Goal: Task Accomplishment & Management: Complete application form

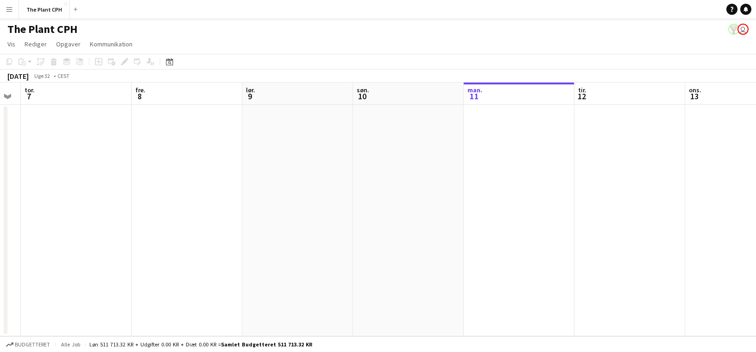
scroll to position [0, 204]
click at [182, 137] on app-date-cell at bounding box center [183, 220] width 111 height 231
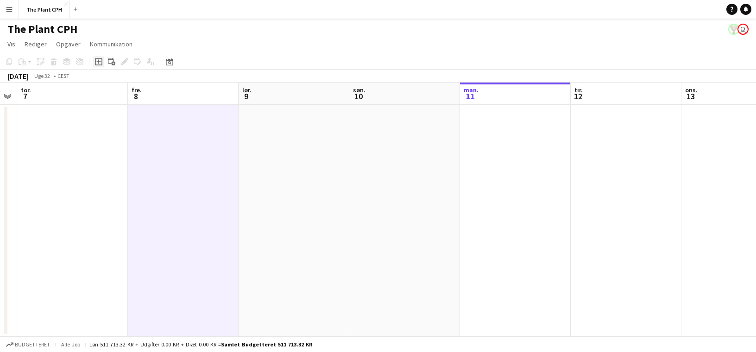
click at [99, 67] on div "Tilføj opgave" at bounding box center [98, 61] width 11 height 11
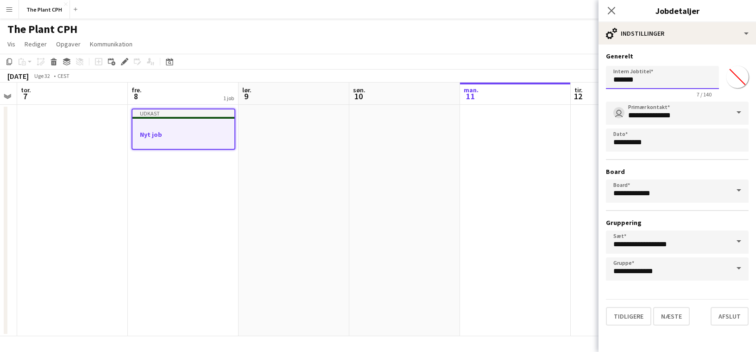
click at [663, 69] on input "*******" at bounding box center [662, 77] width 113 height 23
type input "**********"
click at [683, 318] on button "Næste" at bounding box center [671, 316] width 37 height 19
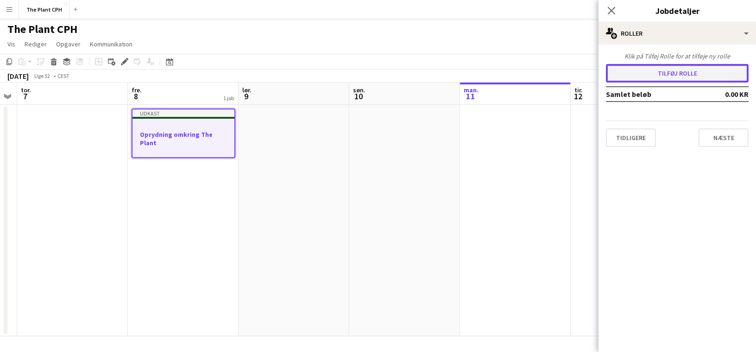
click at [673, 75] on button "Tilføj rolle" at bounding box center [677, 73] width 143 height 19
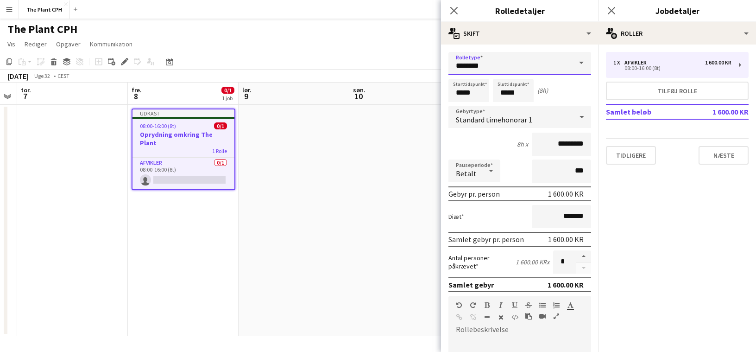
click at [540, 57] on input "********" at bounding box center [520, 63] width 143 height 23
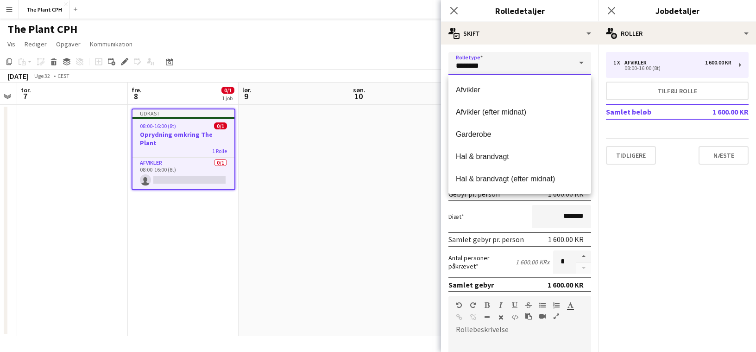
scroll to position [89, 0]
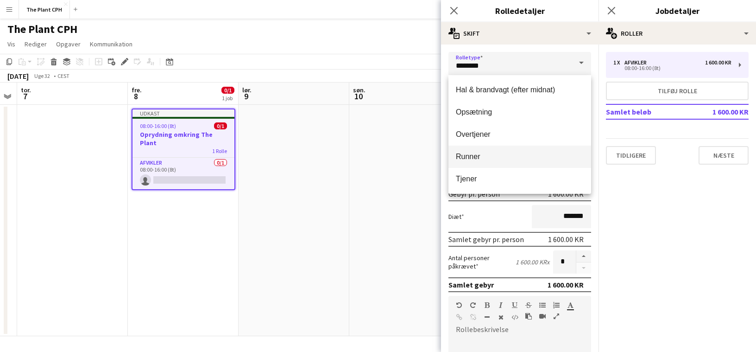
click at [495, 150] on mat-option "Runner" at bounding box center [520, 157] width 143 height 22
type input "******"
type input "*********"
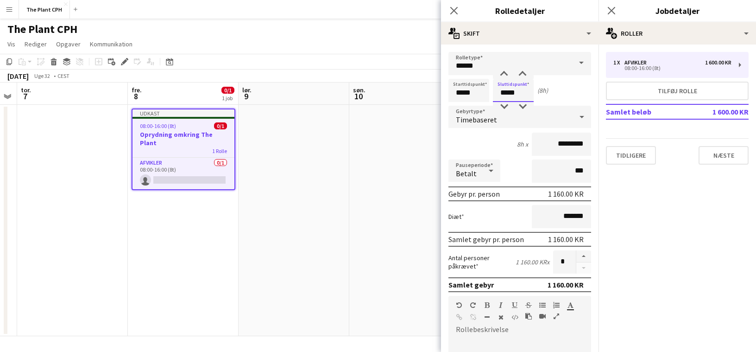
click at [512, 88] on input "*****" at bounding box center [513, 90] width 41 height 23
type input "*****"
click at [506, 75] on div at bounding box center [504, 74] width 19 height 9
click at [463, 81] on input "*****" at bounding box center [469, 90] width 41 height 23
click at [467, 73] on div at bounding box center [459, 74] width 19 height 9
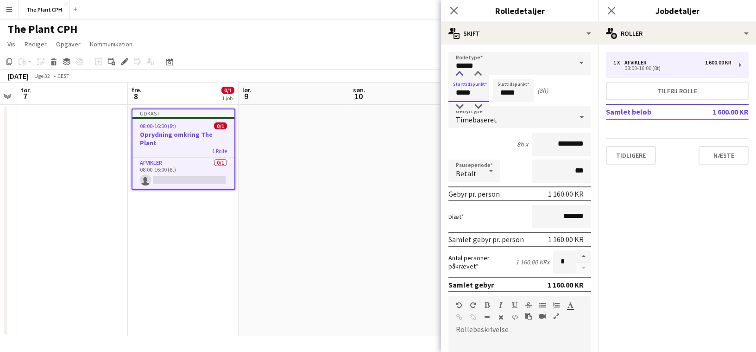
click at [467, 73] on div at bounding box center [459, 74] width 19 height 9
type input "*****"
click at [467, 73] on div at bounding box center [459, 74] width 19 height 9
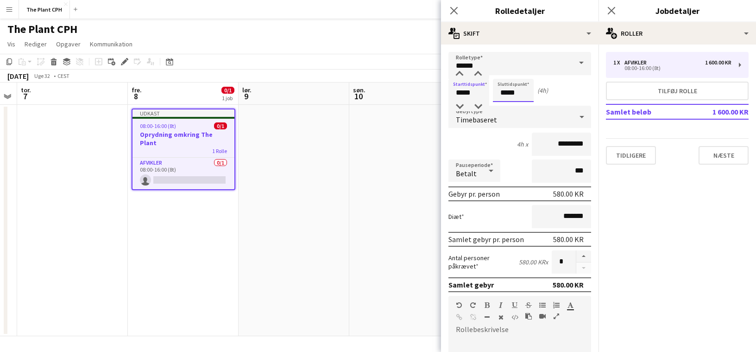
click at [518, 91] on input "*****" at bounding box center [513, 90] width 41 height 23
click at [513, 77] on div at bounding box center [522, 74] width 19 height 9
click at [512, 76] on div at bounding box center [504, 74] width 19 height 9
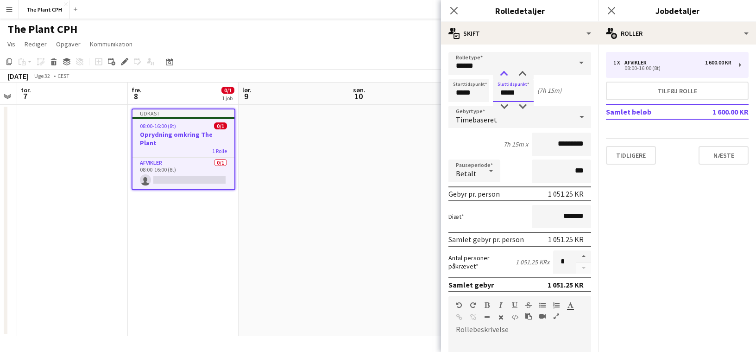
click at [512, 76] on div at bounding box center [504, 74] width 19 height 9
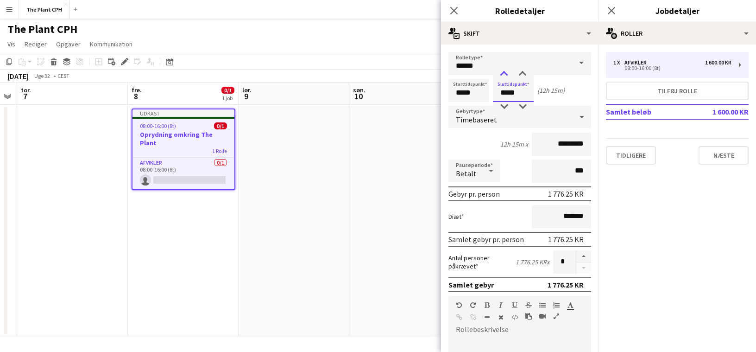
click at [512, 76] on div at bounding box center [504, 74] width 19 height 9
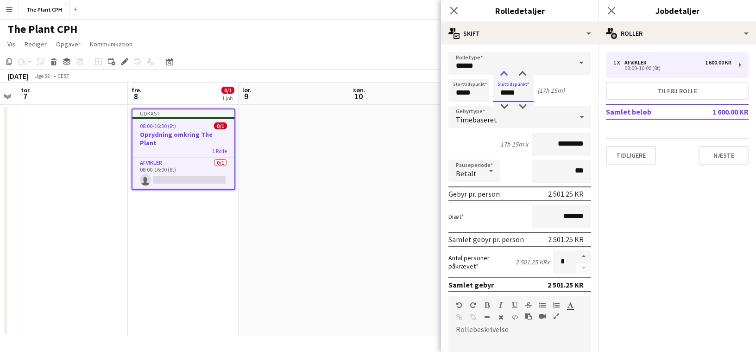
click at [512, 76] on div at bounding box center [504, 74] width 19 height 9
click at [510, 76] on div at bounding box center [504, 74] width 19 height 9
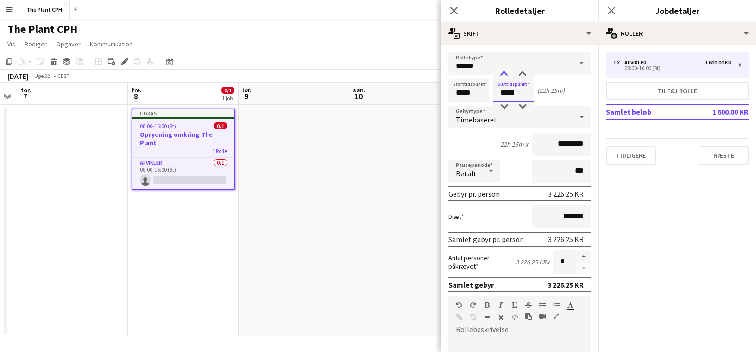
click at [510, 76] on div at bounding box center [504, 74] width 19 height 9
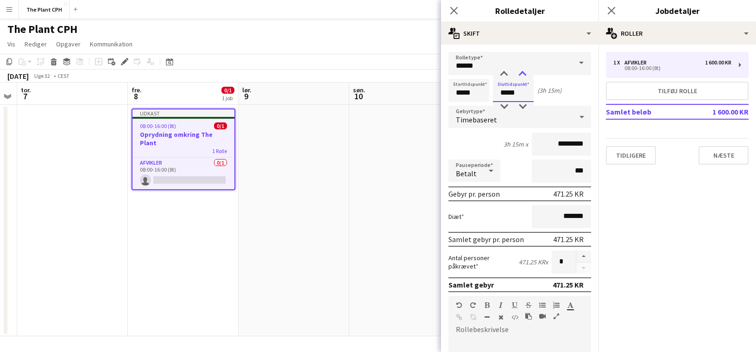
type input "*****"
click at [523, 74] on div at bounding box center [522, 74] width 19 height 9
click at [576, 112] on icon at bounding box center [581, 117] width 11 height 19
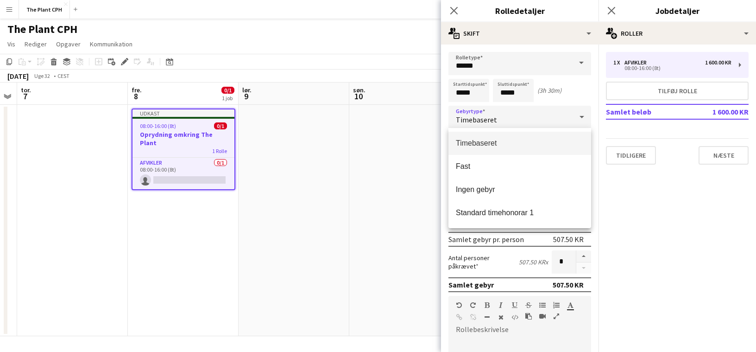
click at [564, 106] on div at bounding box center [378, 176] width 756 height 352
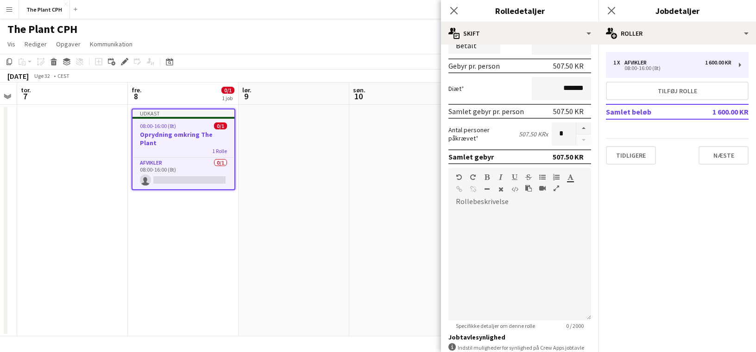
scroll to position [202, 0]
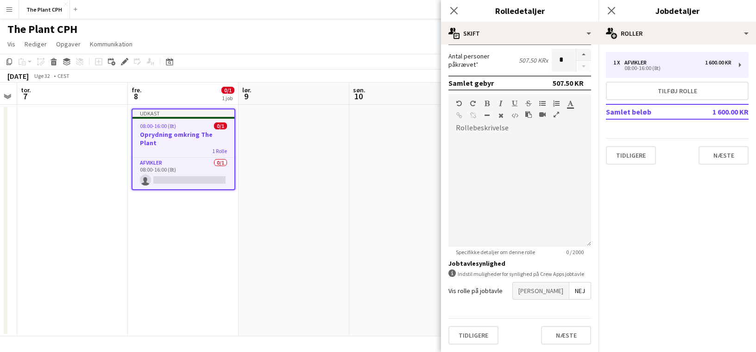
click at [437, 221] on app-date-cell at bounding box center [404, 220] width 111 height 231
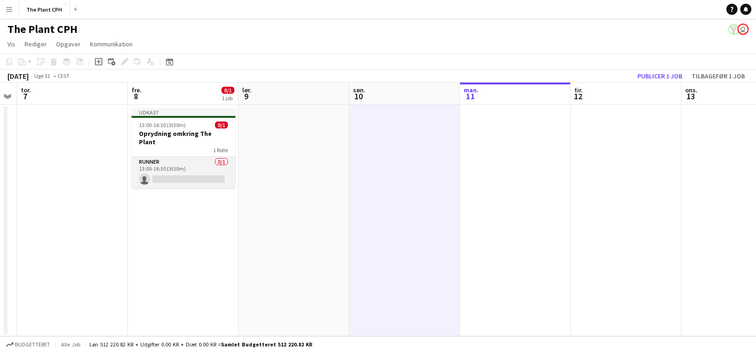
click at [188, 167] on app-card-role "Runner 0/1 13:00-16:30 (3t30m) single-neutral-actions" at bounding box center [184, 173] width 104 height 32
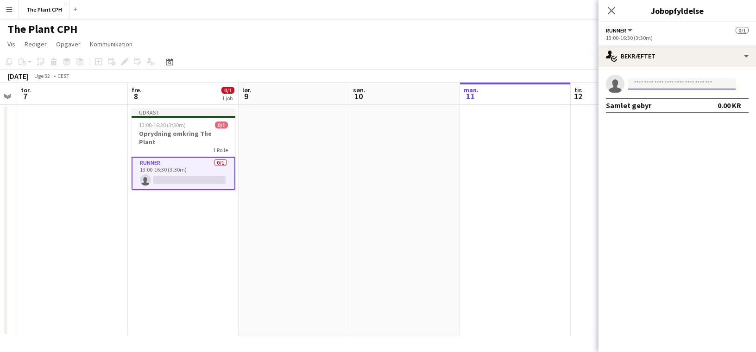
click at [671, 84] on input at bounding box center [682, 83] width 108 height 11
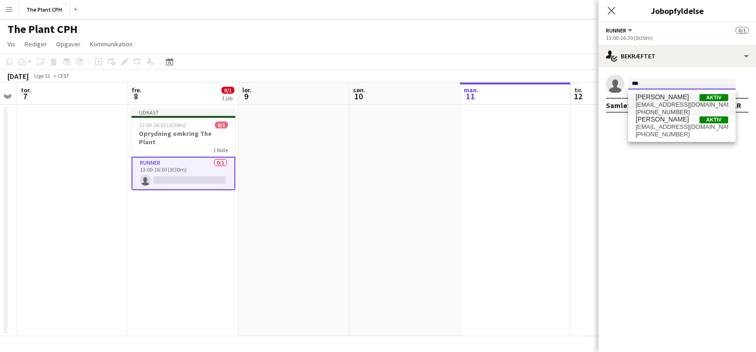
type input "***"
click at [679, 99] on span "[PERSON_NAME]" at bounding box center [662, 97] width 53 height 8
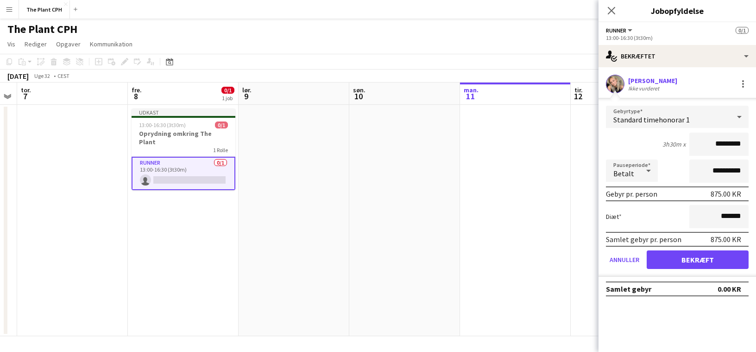
click at [728, 141] on input "*********" at bounding box center [719, 144] width 59 height 23
type input "******"
click button "Bekræft" at bounding box center [698, 259] width 102 height 19
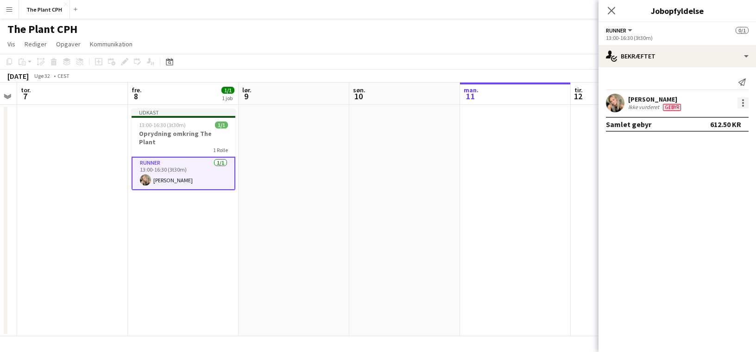
click at [743, 103] on div at bounding box center [743, 103] width 2 height 2
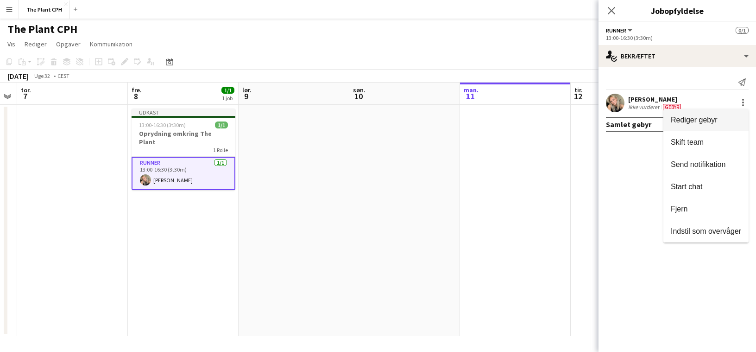
click at [716, 123] on span "Rediger gebyr" at bounding box center [694, 120] width 47 height 8
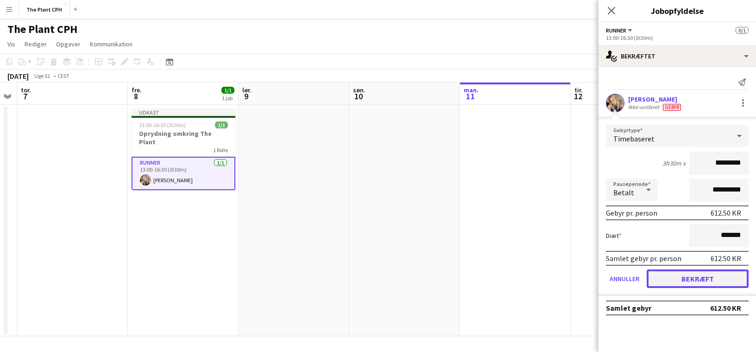
click at [685, 270] on button "Bekræft" at bounding box center [698, 278] width 102 height 19
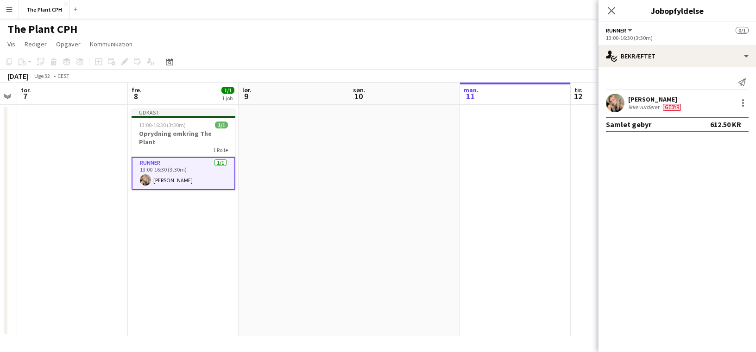
click at [493, 64] on app-toolbar "Kopier Indsæt Indsæt Kommando V Indsæt med mandskab Kommando Skift V Indsæt lin…" at bounding box center [378, 62] width 756 height 16
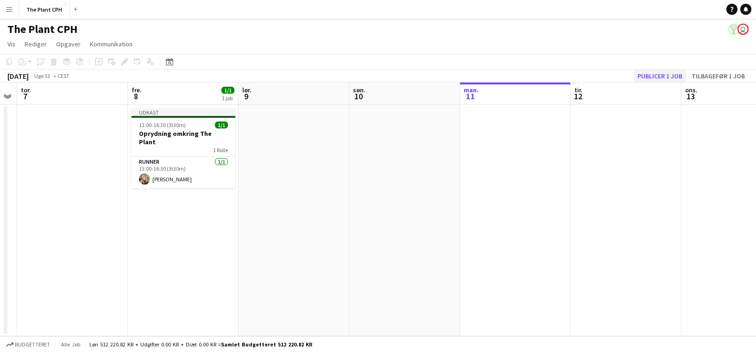
drag, startPoint x: 652, startPoint y: 88, endPoint x: 662, endPoint y: 74, distance: 17.2
click at [655, 84] on app-calendar-viewport "tir. 5 ons. 6 tor. 7 fre. 8 1/1 1 job lør. 9 søn. 10 man. 11 tir. 12 ons. 13 to…" at bounding box center [378, 208] width 756 height 253
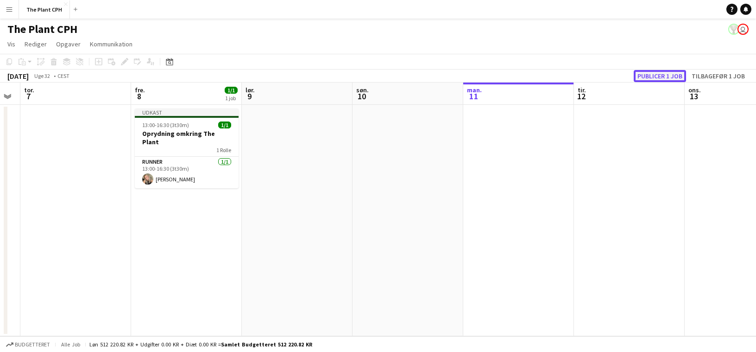
click at [662, 74] on button "Publicer 1 job" at bounding box center [660, 76] width 52 height 12
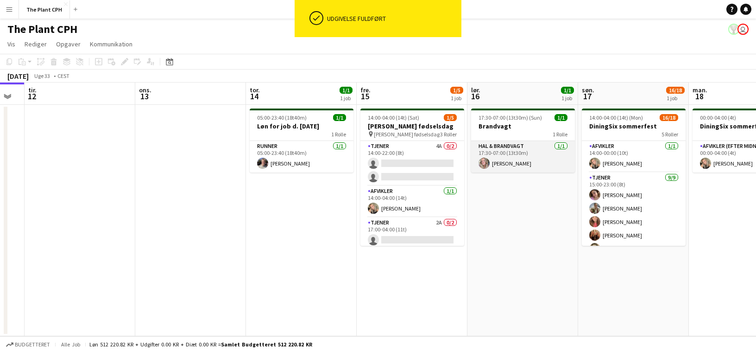
scroll to position [0, 332]
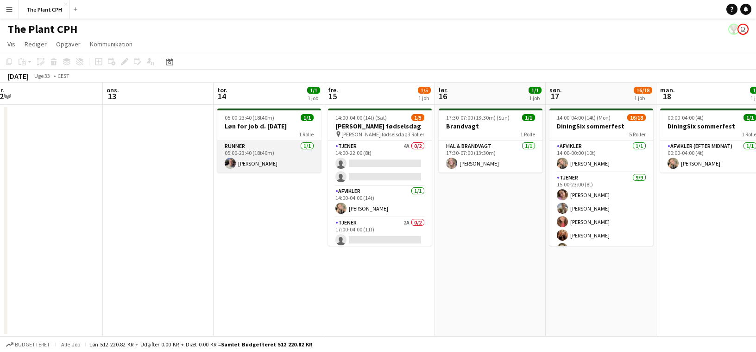
click at [304, 168] on app-card-role "Runner [DATE] 05:00-23:40 (18t40m) [PERSON_NAME]" at bounding box center [269, 157] width 104 height 32
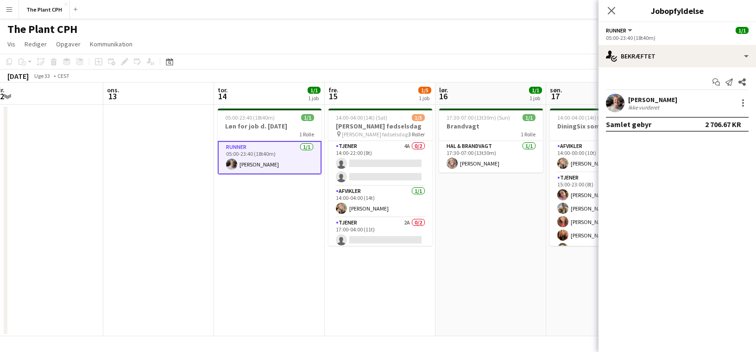
click at [298, 184] on app-date-cell "05:00-23:40 (18t40m) 1/1 Løn for job d. [DATE] 1 Rolle Runner [DATE] 05:00-23:4…" at bounding box center [269, 220] width 111 height 231
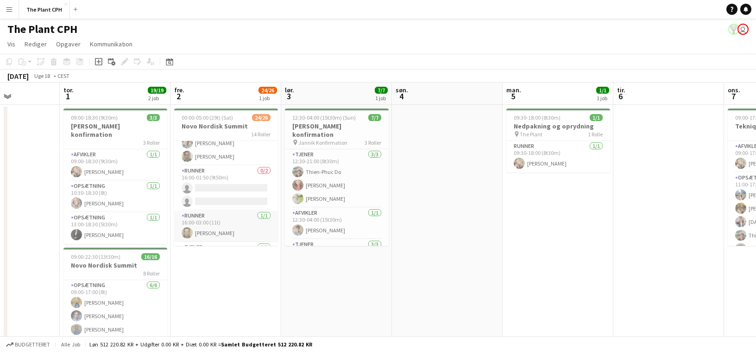
scroll to position [424, 0]
click at [238, 190] on app-card-role "Runner 0/2 16:00-01:50 (9t50m) single-neutral-actions single-neutral-actions" at bounding box center [226, 188] width 104 height 45
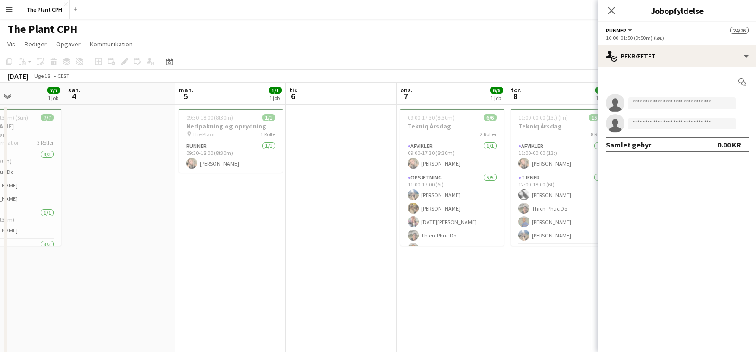
click at [360, 141] on app-date-cell at bounding box center [341, 250] width 111 height 291
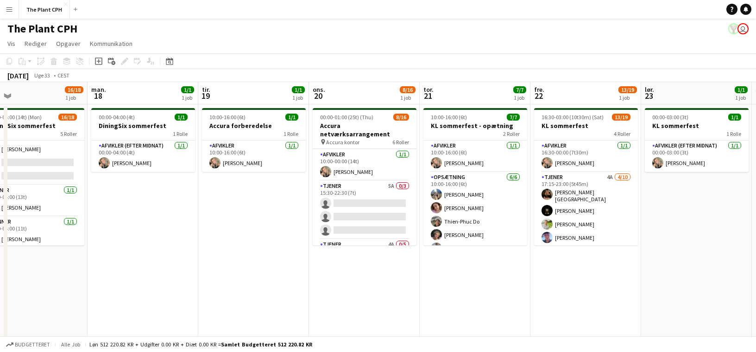
scroll to position [109, 0]
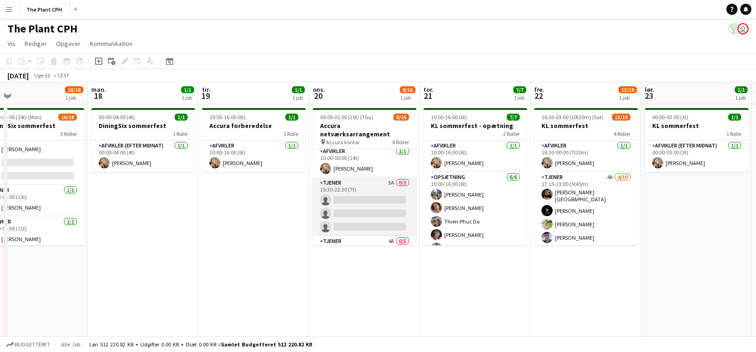
click at [369, 191] on app-card-role "Tjener 5A 0/3 15:30-22:30 (7t) single-neutral-actions single-neutral-actions si…" at bounding box center [365, 206] width 104 height 58
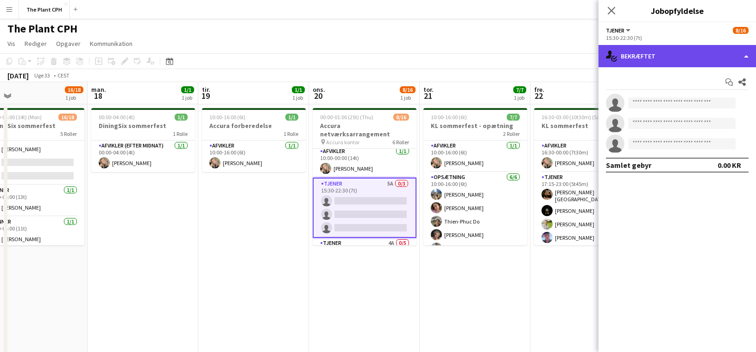
click at [676, 57] on div "single-neutral-actions-check-2 Bekræftet" at bounding box center [678, 56] width 158 height 22
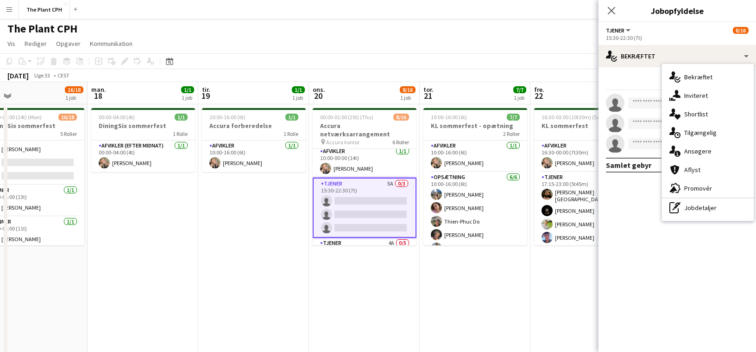
click at [704, 148] on div "single-neutral-actions-information Ansøgere" at bounding box center [708, 151] width 92 height 19
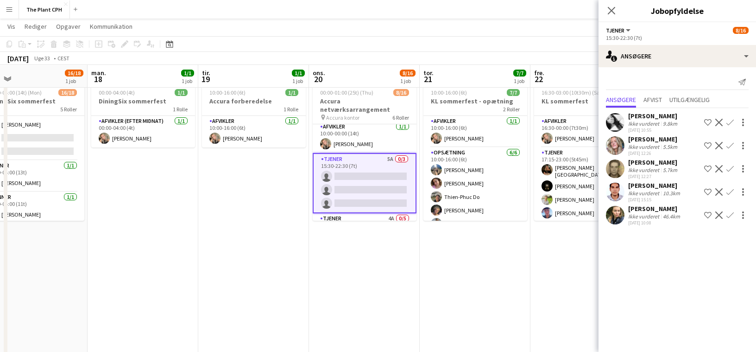
scroll to position [25, 0]
click at [359, 213] on app-card-role "Tjener 4A 0/5 15:30-01:00 (9t30m) single-neutral-actions single-neutral-actions…" at bounding box center [365, 255] width 104 height 85
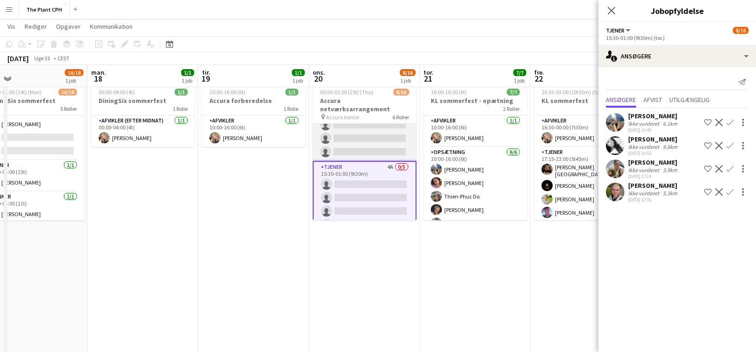
scroll to position [169, 0]
click at [730, 168] on app-icon "Bekræft" at bounding box center [730, 168] width 7 height 7
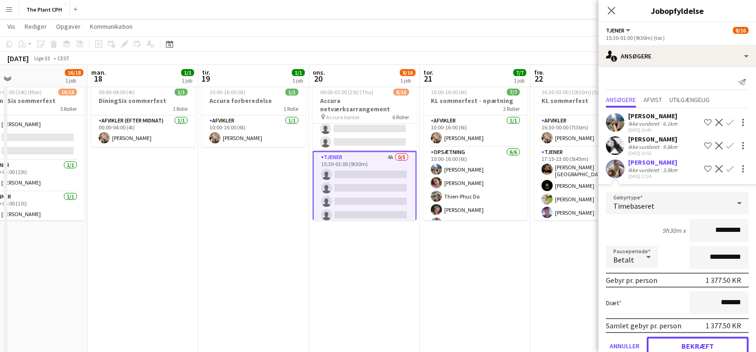
click at [711, 340] on button "Bekræft" at bounding box center [698, 345] width 102 height 19
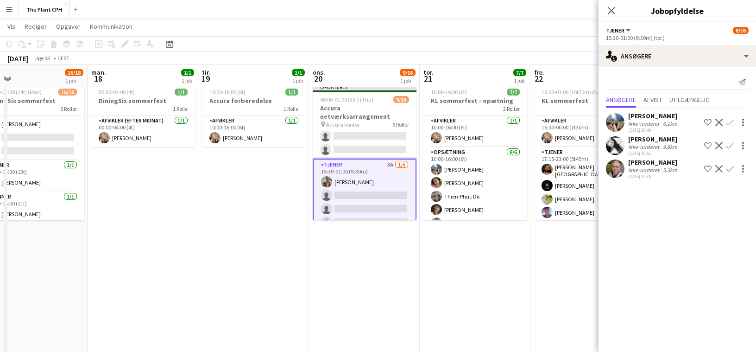
click at [729, 168] on app-icon "Bekræft" at bounding box center [730, 168] width 7 height 7
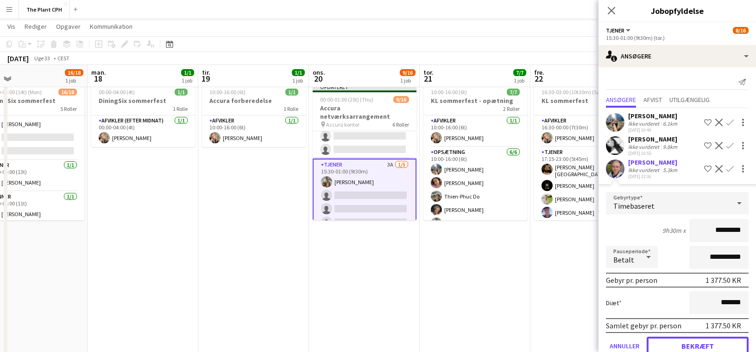
drag, startPoint x: 700, startPoint y: 346, endPoint x: 708, endPoint y: 329, distance: 18.3
click at [700, 345] on button "Bekræft" at bounding box center [698, 345] width 102 height 19
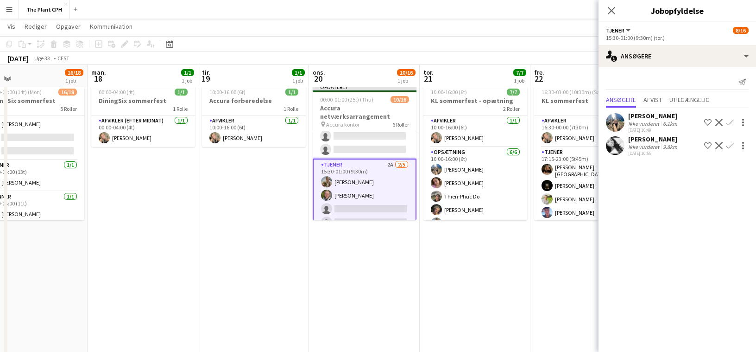
click at [731, 121] on app-icon "Bekræft" at bounding box center [730, 122] width 7 height 7
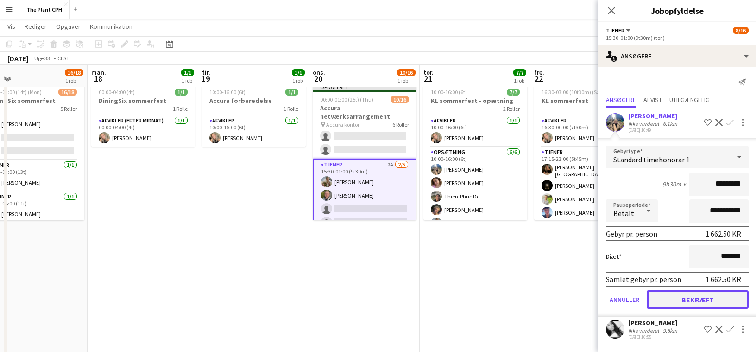
click at [690, 304] on button "Bekræft" at bounding box center [698, 299] width 102 height 19
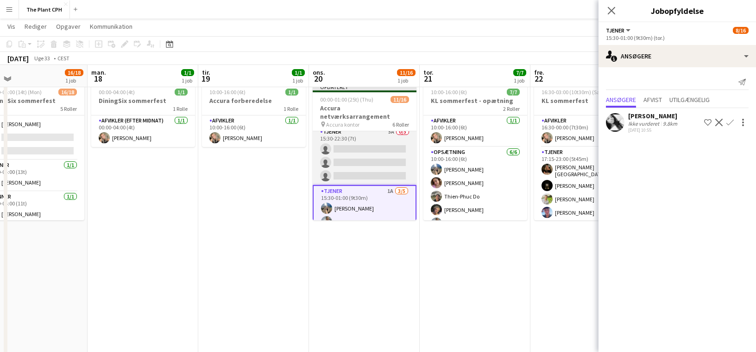
click at [382, 151] on app-card-role "Tjener 5A 0/3 15:30-22:30 (7t) single-neutral-actions single-neutral-actions si…" at bounding box center [365, 156] width 104 height 58
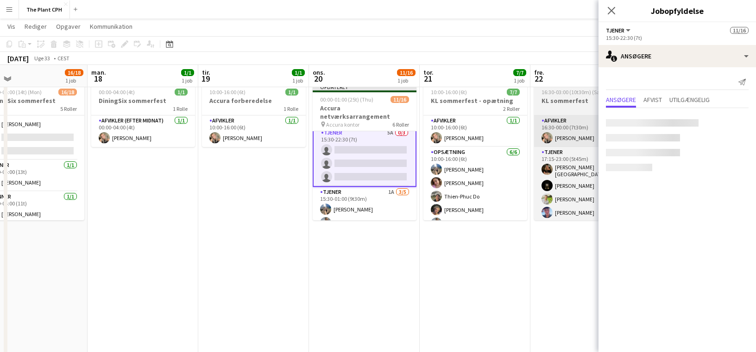
scroll to position [143, 0]
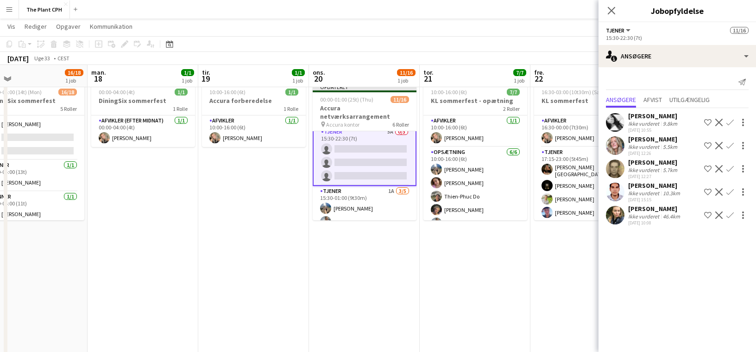
click at [729, 144] on app-icon "Bekræft" at bounding box center [730, 145] width 7 height 7
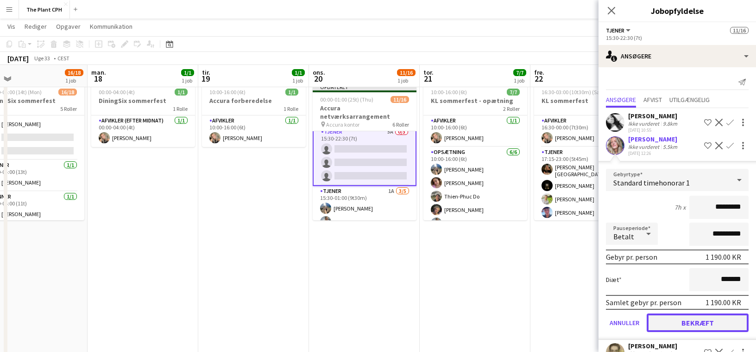
click at [727, 316] on button "Bekræft" at bounding box center [698, 322] width 102 height 19
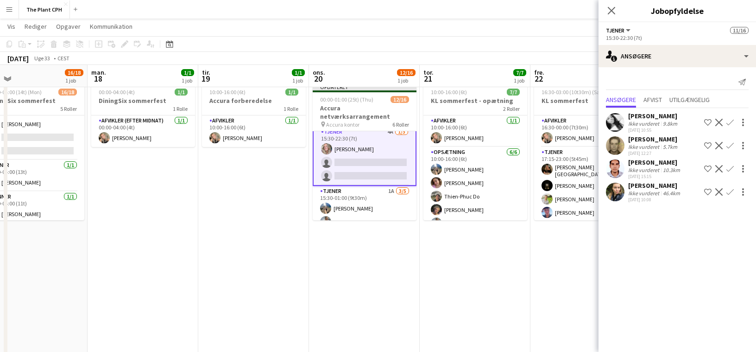
click at [732, 144] on app-icon "Bekræft" at bounding box center [730, 145] width 7 height 7
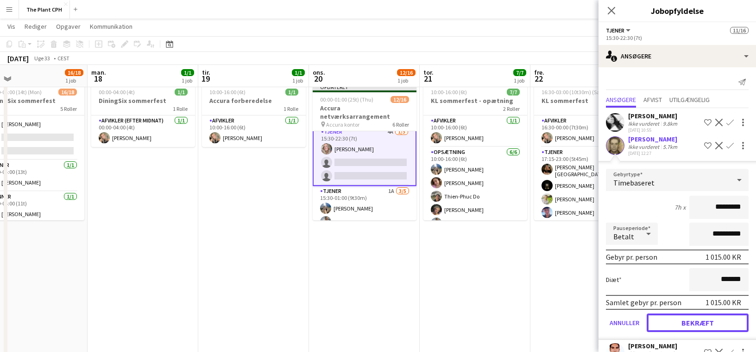
drag, startPoint x: 735, startPoint y: 323, endPoint x: 728, endPoint y: 261, distance: 62.5
click at [735, 323] on button "Bekræft" at bounding box center [698, 322] width 102 height 19
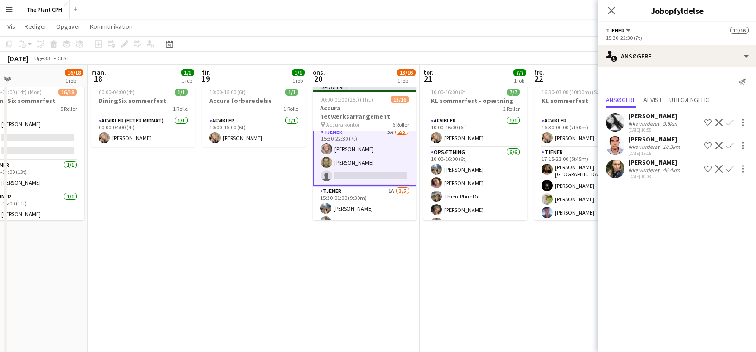
click at [730, 122] on app-icon "Bekræft" at bounding box center [730, 122] width 7 height 7
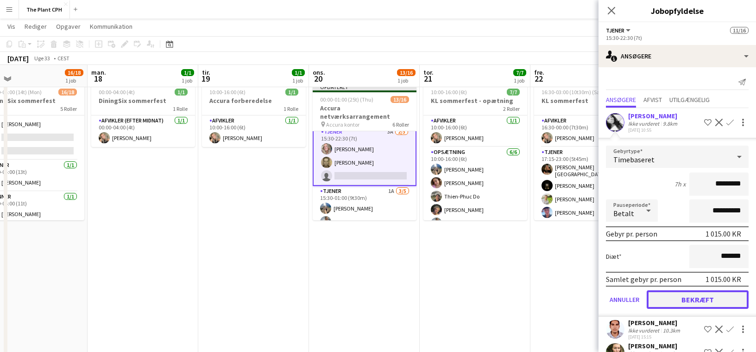
drag, startPoint x: 704, startPoint y: 300, endPoint x: 684, endPoint y: 299, distance: 19.9
click at [704, 299] on button "Bekræft" at bounding box center [698, 299] width 102 height 19
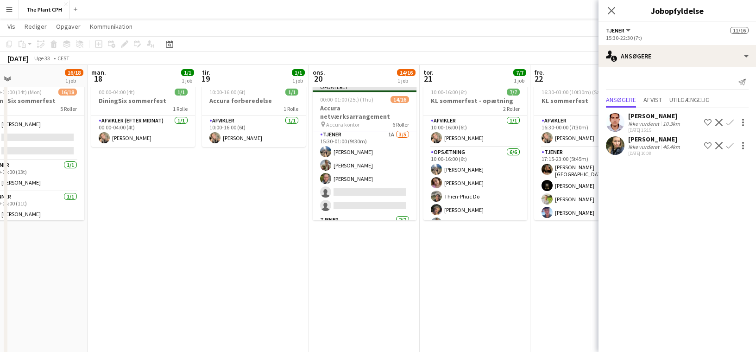
scroll to position [197, 0]
click at [451, 45] on app-toolbar "Kopier Indsæt Indsæt Kommando V Indsæt med mandskab Kommando Skift V Indsæt lin…" at bounding box center [378, 44] width 756 height 16
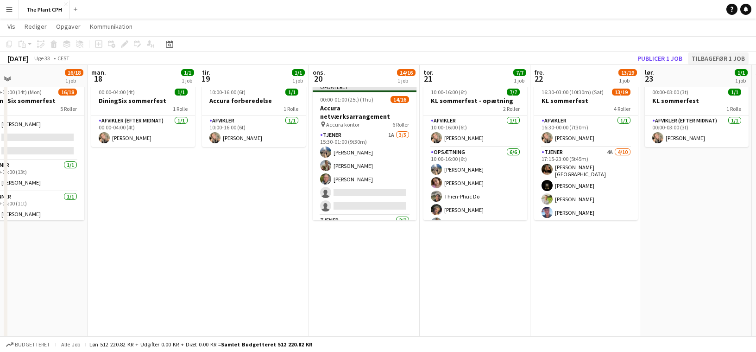
scroll to position [196, 0]
click at [655, 60] on button "Publicer 1 job" at bounding box center [660, 58] width 52 height 12
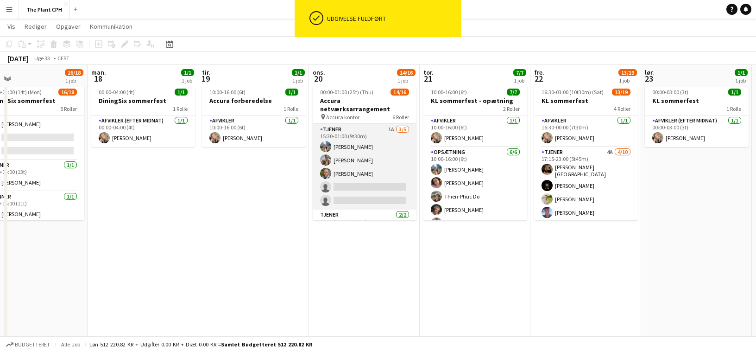
click at [391, 179] on app-card-role "Tjener 1A [DATE] 15:30-01:00 (9t30m) [PERSON_NAME] [PERSON_NAME] [PERSON_NAME] …" at bounding box center [365, 166] width 104 height 85
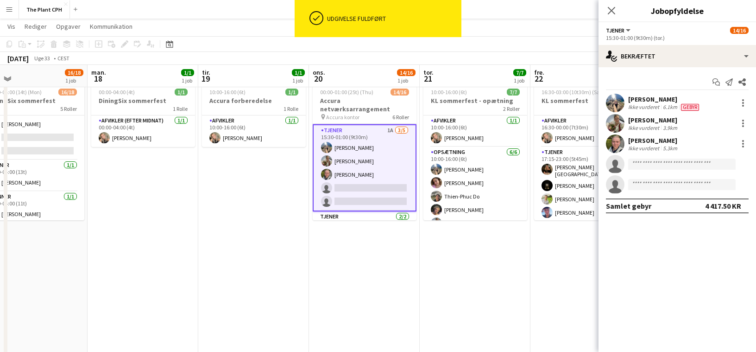
scroll to position [196, 0]
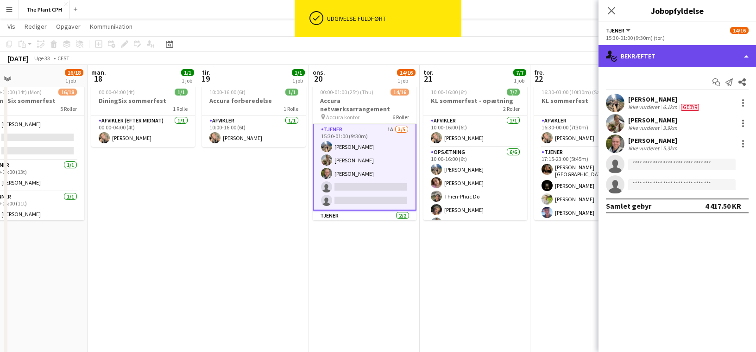
click at [705, 64] on div "single-neutral-actions-check-2 Bekræftet" at bounding box center [678, 56] width 158 height 22
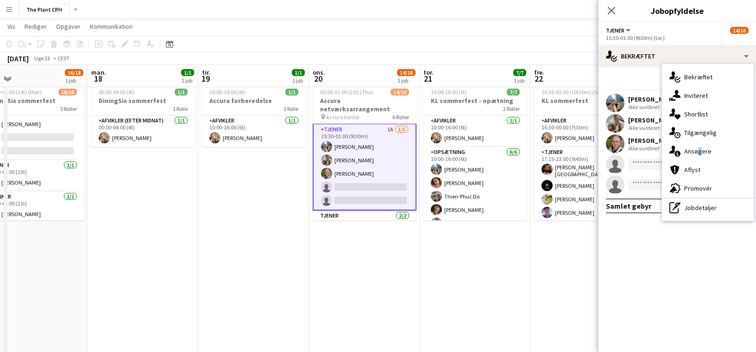
click at [696, 148] on div "single-neutral-actions-information Ansøgere" at bounding box center [708, 151] width 92 height 19
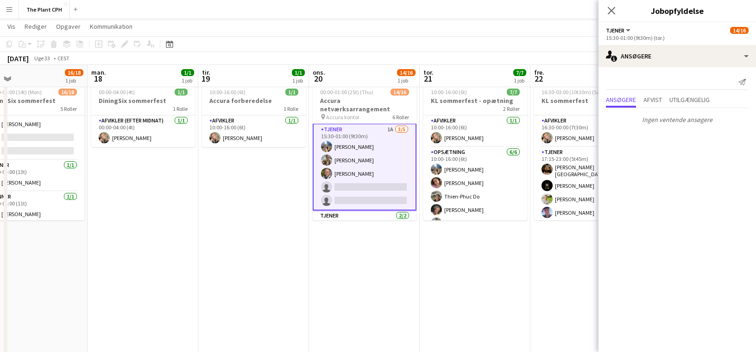
click at [677, 92] on div "Send notifikation Ansøgere Afvist Utilgængelig Ingen ventende ansøgere" at bounding box center [678, 101] width 158 height 68
click at [658, 101] on span "Afvist" at bounding box center [653, 99] width 19 height 6
click at [693, 98] on span "Utilgængelig" at bounding box center [690, 99] width 40 height 6
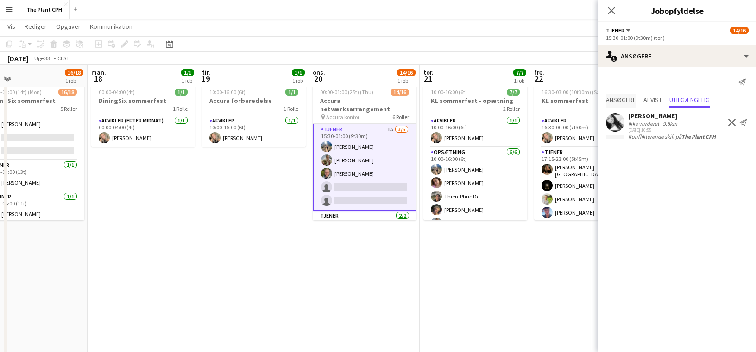
click at [620, 100] on span "Ansøgere" at bounding box center [621, 99] width 30 height 6
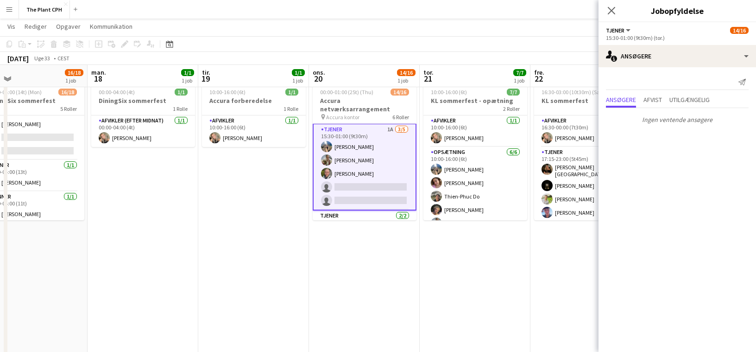
click at [397, 57] on div "[DATE] Uge 33 • CEST" at bounding box center [378, 58] width 756 height 13
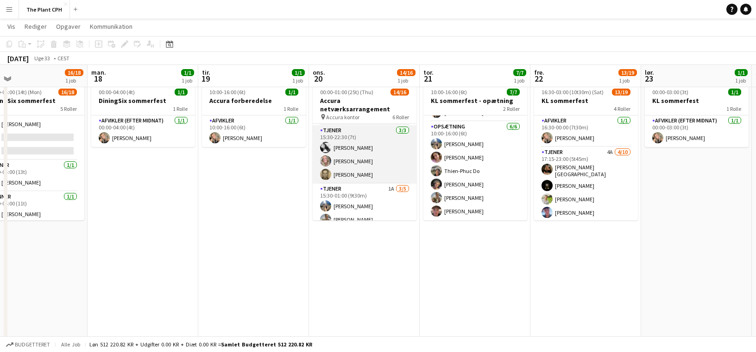
scroll to position [148, 0]
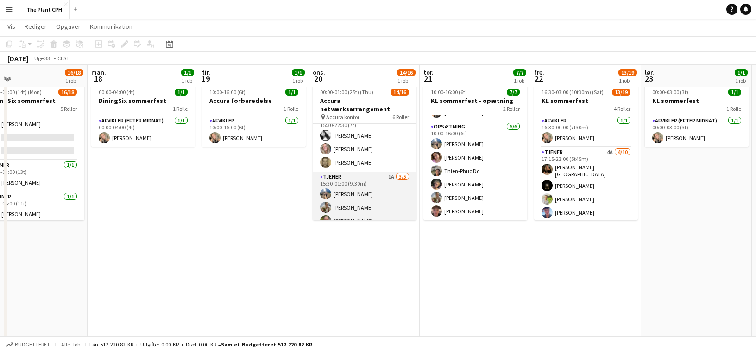
click at [375, 183] on app-card-role "Tjener 1A [DATE] 15:30-01:00 (9t30m) [PERSON_NAME] [PERSON_NAME] [PERSON_NAME] …" at bounding box center [365, 213] width 104 height 85
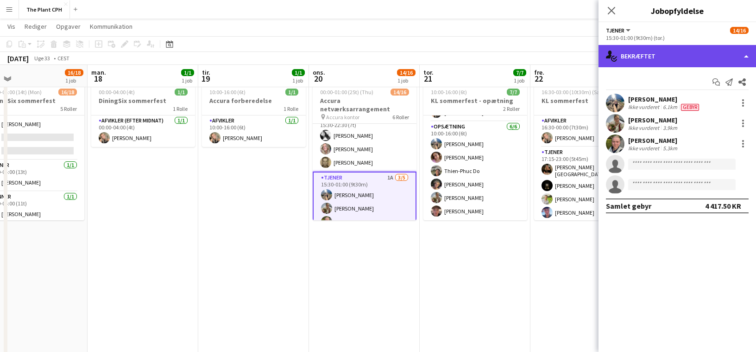
click at [648, 52] on div "single-neutral-actions-check-2 Bekræftet" at bounding box center [678, 56] width 158 height 22
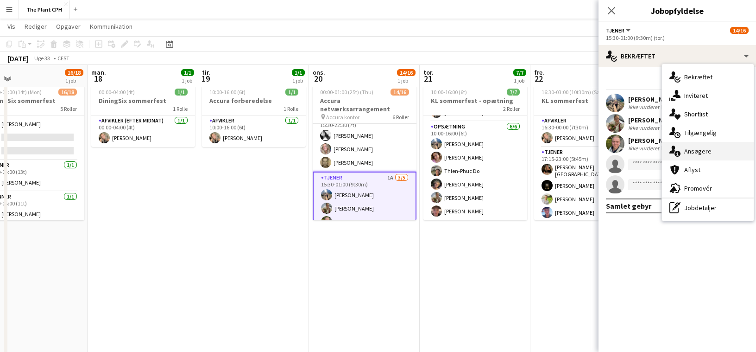
drag, startPoint x: 683, startPoint y: 139, endPoint x: 682, endPoint y: 146, distance: 7.0
click at [682, 146] on div "single-neutral-actions-check-2 Bekræftet single-neutral-actions-share-1 Inviter…" at bounding box center [708, 142] width 92 height 157
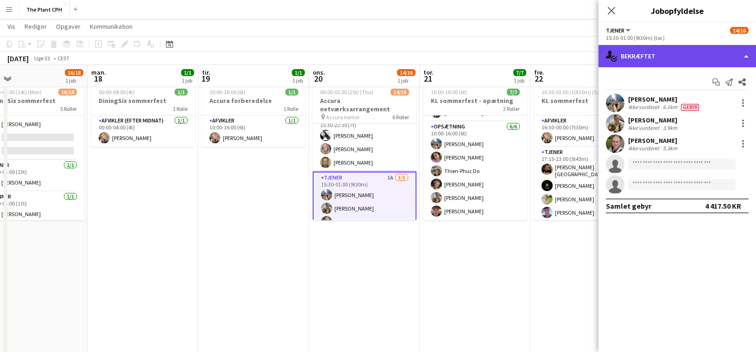
click at [664, 61] on div "single-neutral-actions-check-2 Bekræftet" at bounding box center [678, 56] width 158 height 22
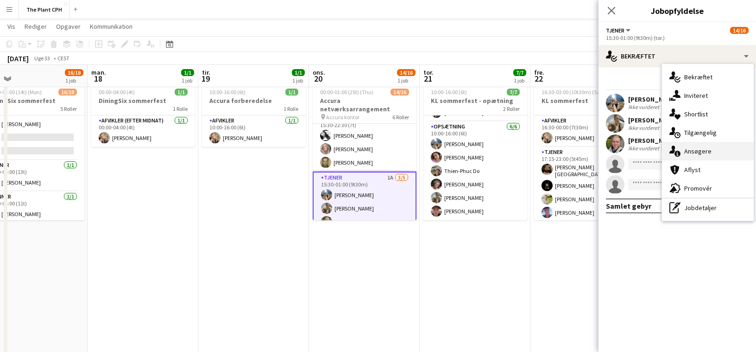
click at [701, 150] on div "single-neutral-actions-information Ansøgere" at bounding box center [708, 151] width 92 height 19
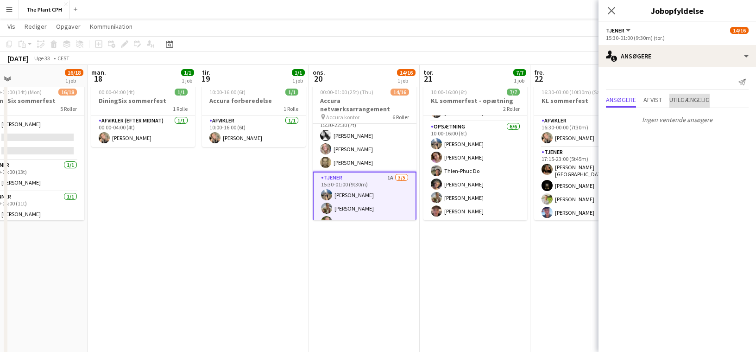
click at [697, 102] on span "Utilgængelig" at bounding box center [690, 99] width 40 height 6
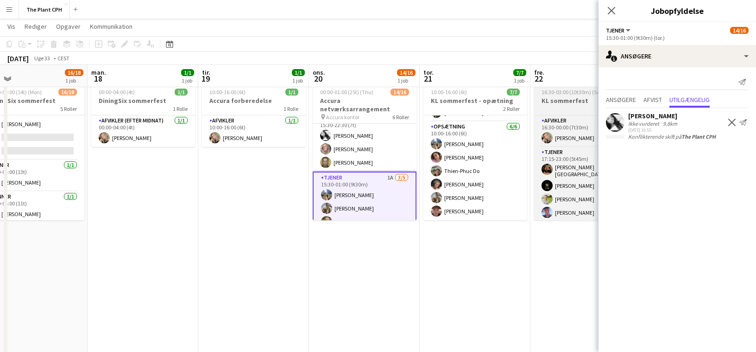
click at [592, 103] on h3 "KL sommerfest" at bounding box center [586, 100] width 104 height 8
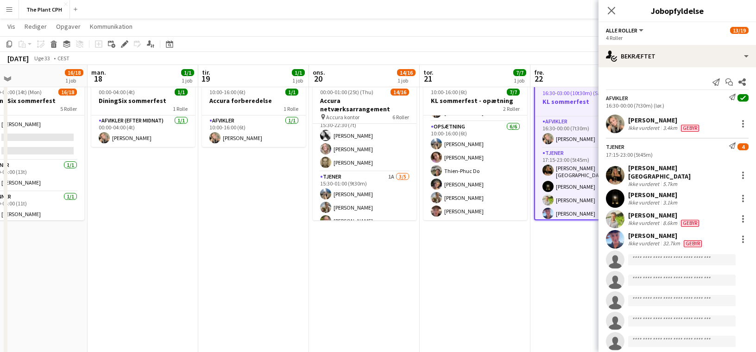
click at [410, 66] on app-board-header-date "ons. 20 14/16 1 job" at bounding box center [364, 76] width 111 height 22
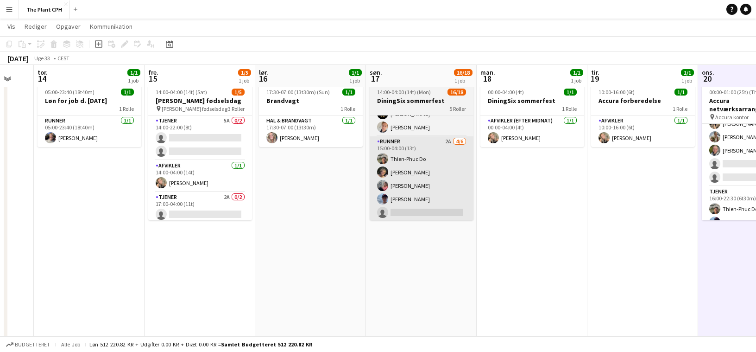
scroll to position [0, 288]
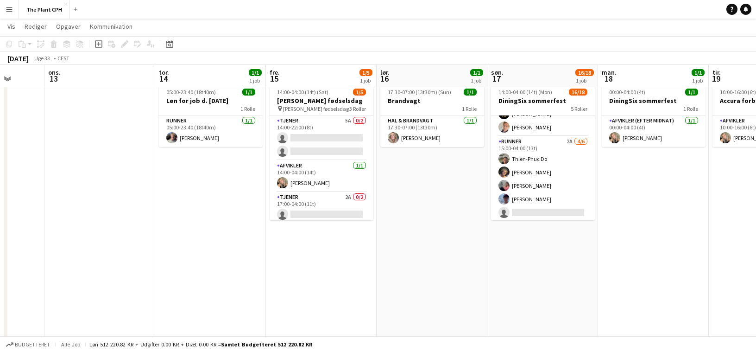
click at [401, 211] on app-date-cell "17:30-07:00 (13t30m) (Sun) 1/1 Brandvagt 1 Rolle Hal & brandvagt [DATE] 17:30-0…" at bounding box center [432, 224] width 111 height 291
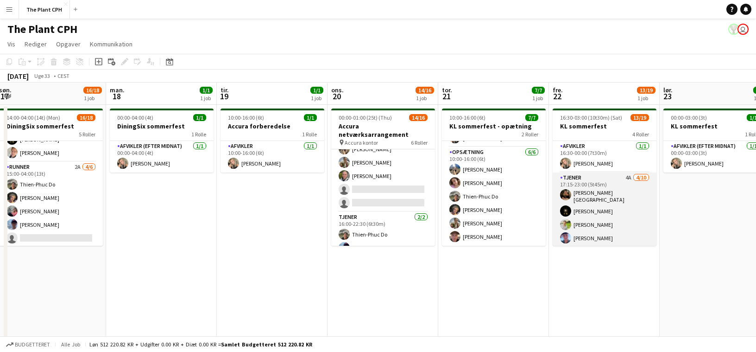
scroll to position [28, 0]
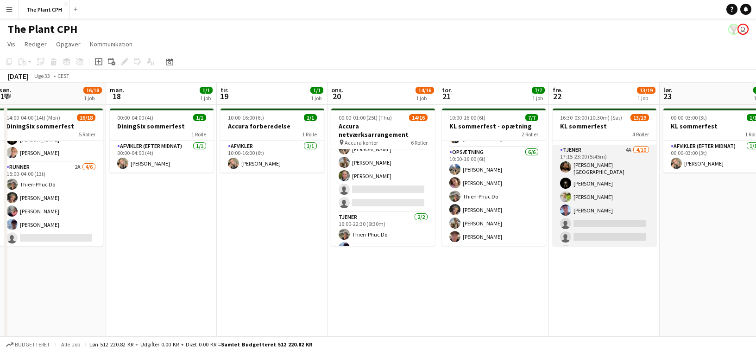
click at [622, 205] on app-card-role "Tjener 4A [DATE] 17:15-23:00 (5t45m) [PERSON_NAME]-[PERSON_NAME] [PERSON_NAME] …" at bounding box center [605, 222] width 104 height 155
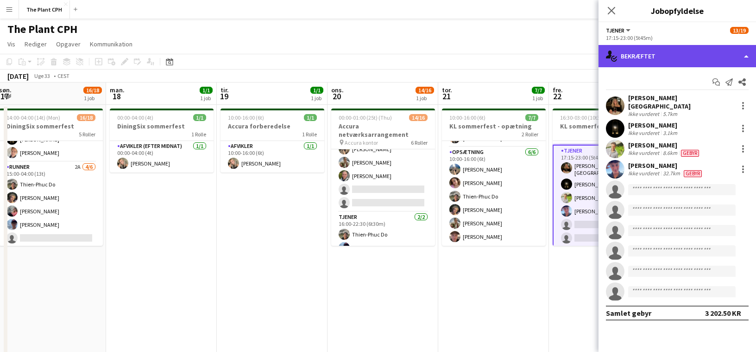
click at [685, 53] on div "single-neutral-actions-check-2 Bekræftet" at bounding box center [678, 56] width 158 height 22
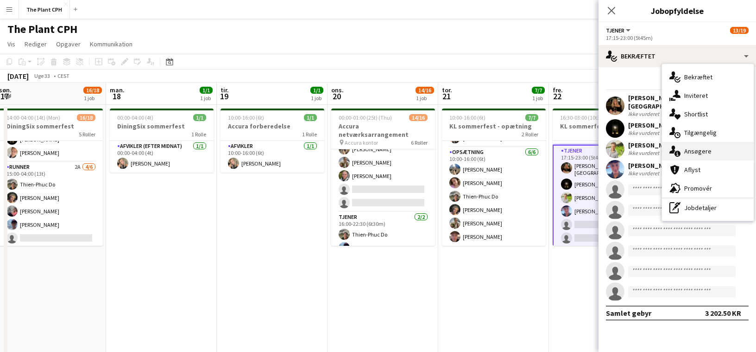
click at [708, 147] on div "single-neutral-actions-information Ansøgere" at bounding box center [708, 151] width 92 height 19
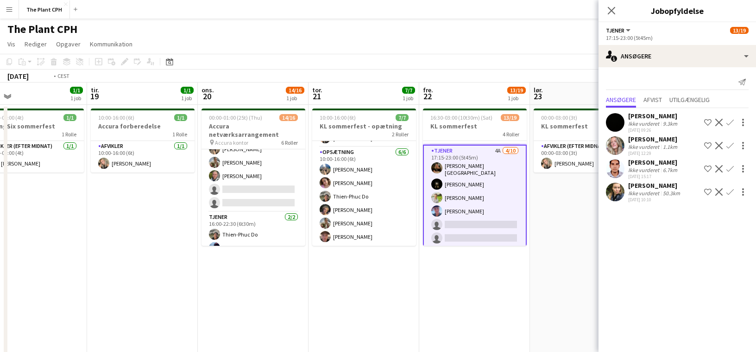
scroll to position [0, 287]
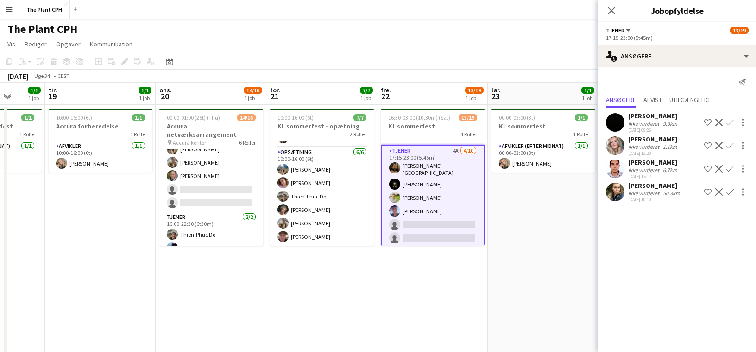
click at [655, 196] on div "Ikke vurderet" at bounding box center [644, 193] width 33 height 7
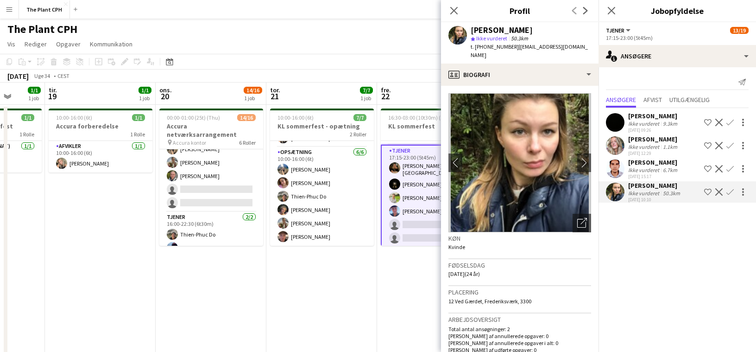
click at [410, 260] on app-date-cell "16:30-03:00 (10t30m) (Sat) 13/19 KL sommerfest 4 Roller Afvikler [DATE] 16:30-0…" at bounding box center [432, 250] width 111 height 291
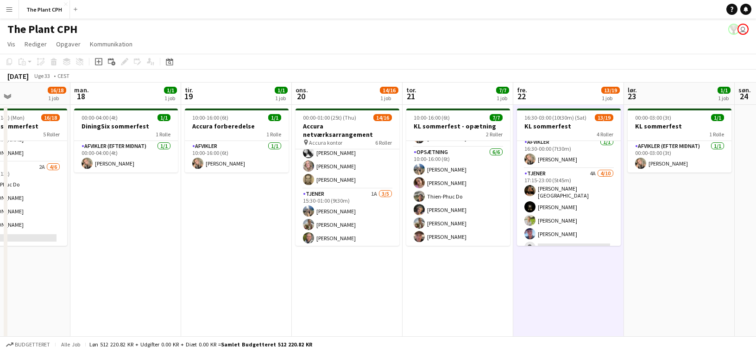
scroll to position [155, 0]
click at [367, 203] on app-card-role "Tjener 1A [DATE] 15:30-01:00 (9t30m) [PERSON_NAME] [PERSON_NAME] [PERSON_NAME] …" at bounding box center [348, 232] width 104 height 85
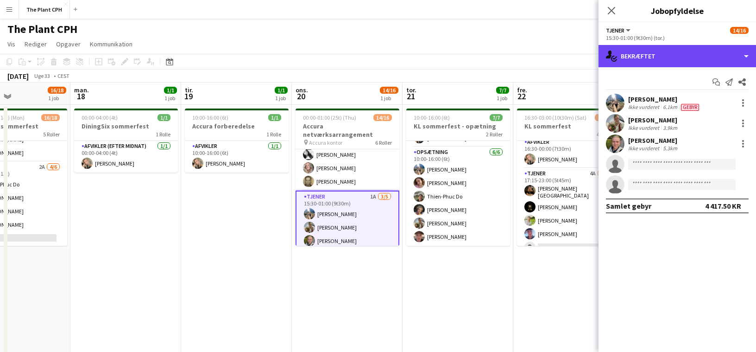
click at [700, 54] on div "single-neutral-actions-check-2 Bekræftet" at bounding box center [678, 56] width 158 height 22
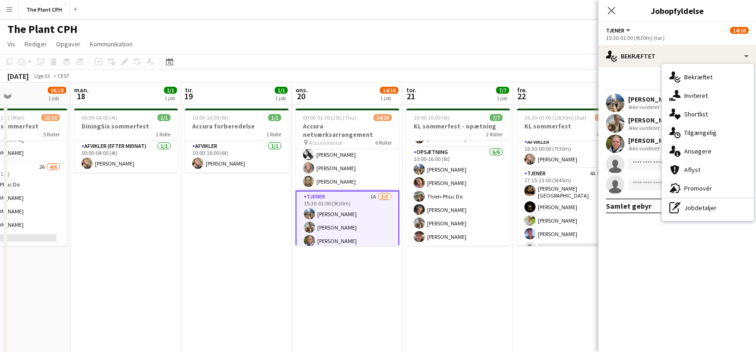
click at [710, 155] on div "single-neutral-actions-information Ansøgere" at bounding box center [708, 151] width 92 height 19
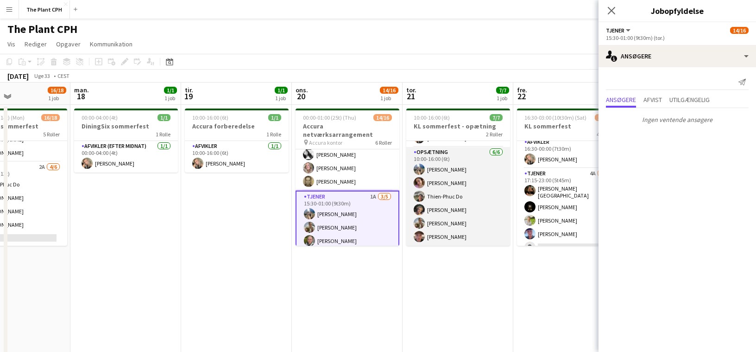
scroll to position [59, 0]
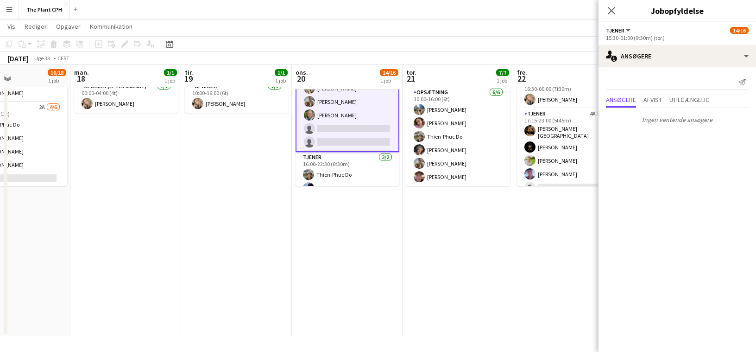
click at [405, 209] on app-date-cell "10:00-16:00 (6t) 7/7 KL sommerfest - opætning 2 Roller Afvikler [DATE] 10:00-16…" at bounding box center [458, 190] width 111 height 291
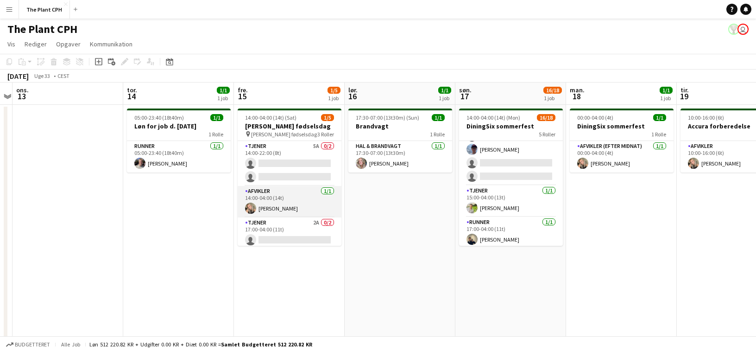
scroll to position [17, 0]
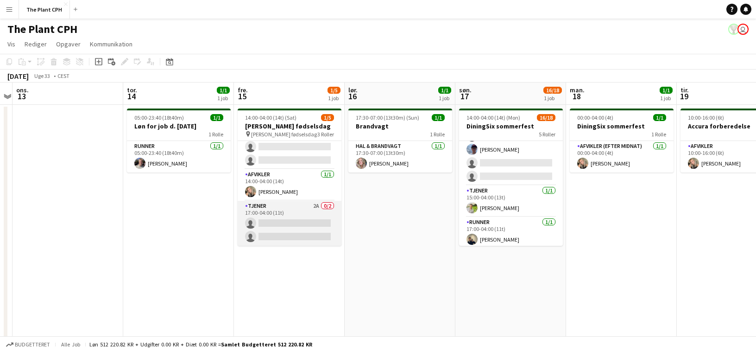
click at [277, 209] on app-card-role "Tjener 2A 0/2 17:00-04:00 (11t) single-neutral-actions single-neutral-actions" at bounding box center [290, 223] width 104 height 45
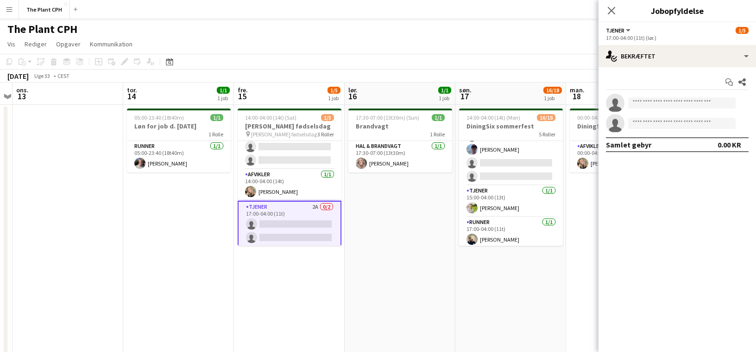
click at [378, 229] on app-date-cell "17:30-07:00 (13t30m) (Sun) 1/1 Brandvagt 1 Rolle Hal & brandvagt [DATE] 17:30-0…" at bounding box center [400, 250] width 111 height 291
